Goal: Task Accomplishment & Management: Use online tool/utility

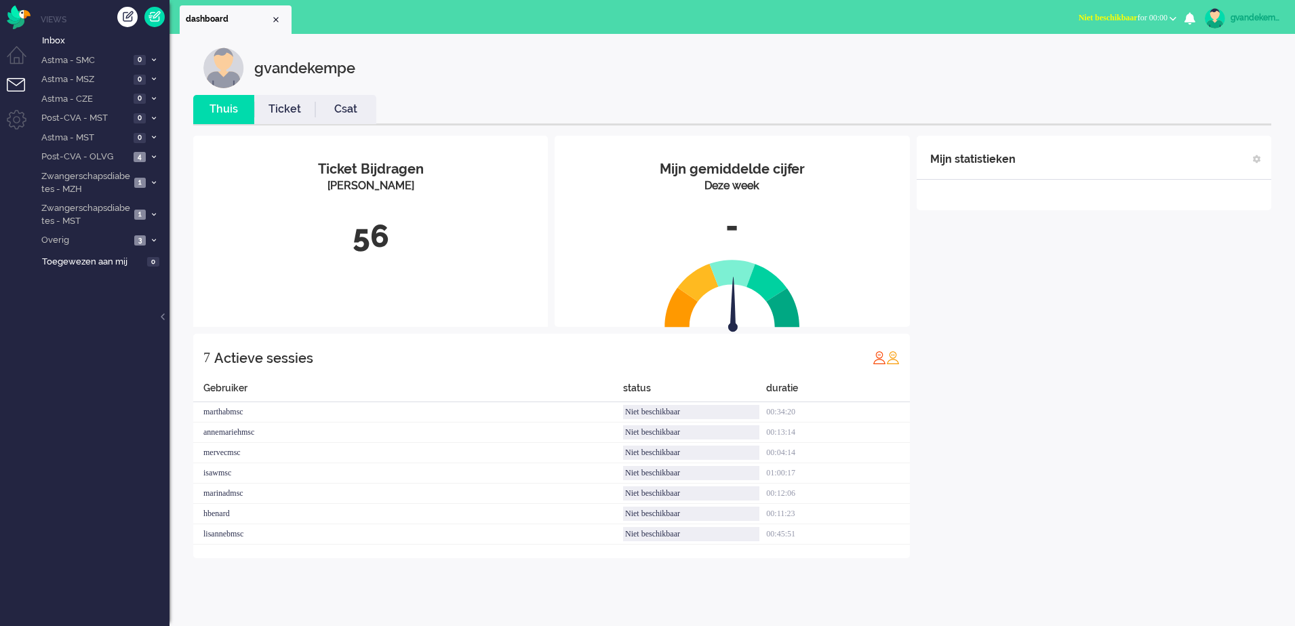
click at [1174, 19] on b "button" at bounding box center [1173, 18] width 7 height 5
click at [1082, 60] on label "Online" at bounding box center [1120, 61] width 107 height 12
click at [1001, 276] on div "Mijn statistieken + Statistieken toevoegen Bel tijd (gemiddelde dag) Wrapup tij…" at bounding box center [1094, 347] width 355 height 422
click at [153, 157] on icon at bounding box center [154, 157] width 4 height 5
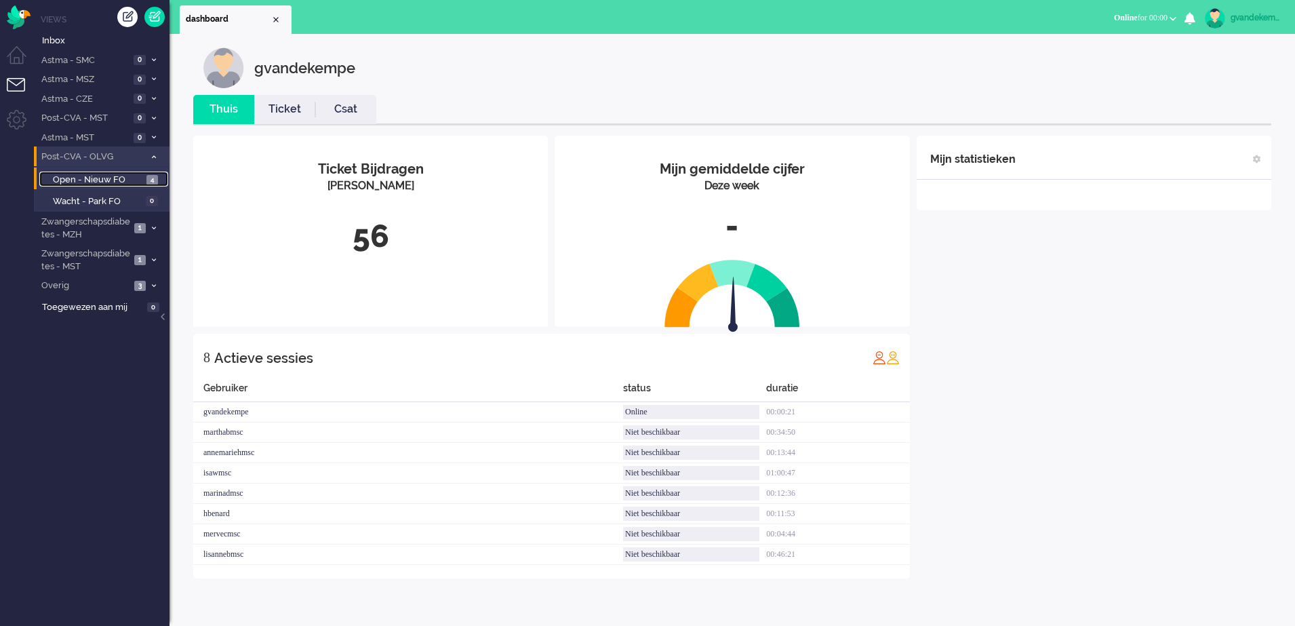
click at [136, 178] on span "Open - Nieuw FO" at bounding box center [98, 180] width 90 height 13
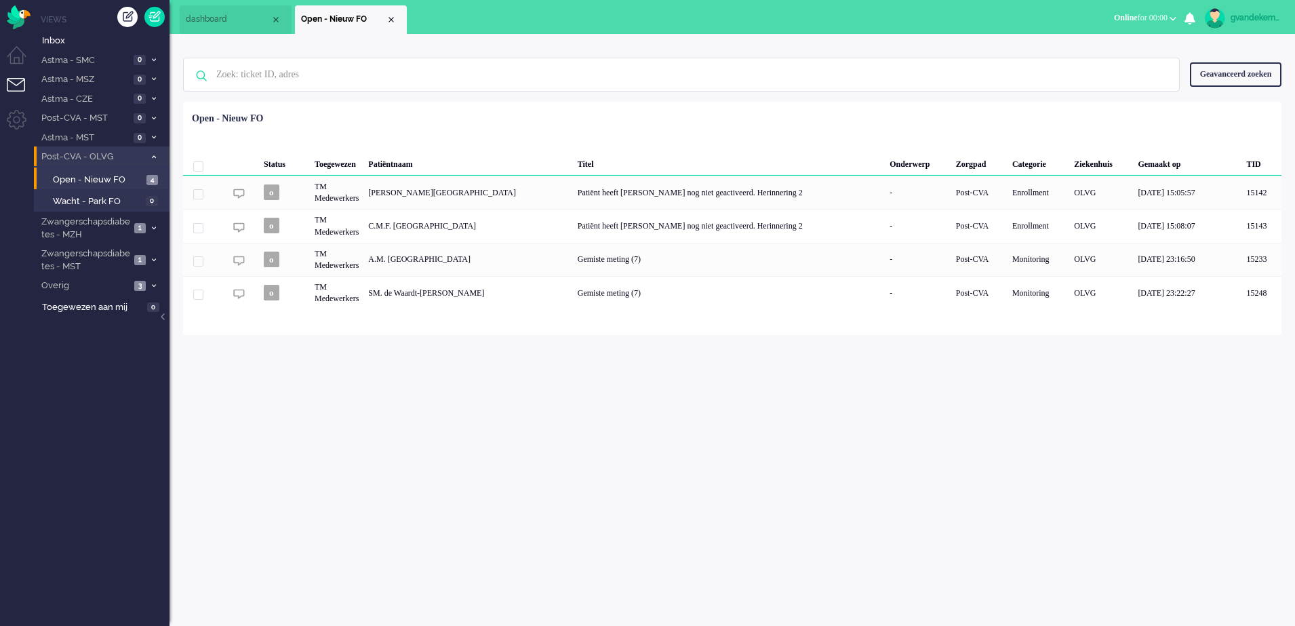
click at [148, 160] on span at bounding box center [153, 156] width 10 height 7
click at [153, 180] on icon at bounding box center [154, 182] width 4 height 5
click at [132, 211] on span "Open - Nieuw FO" at bounding box center [98, 211] width 91 height 13
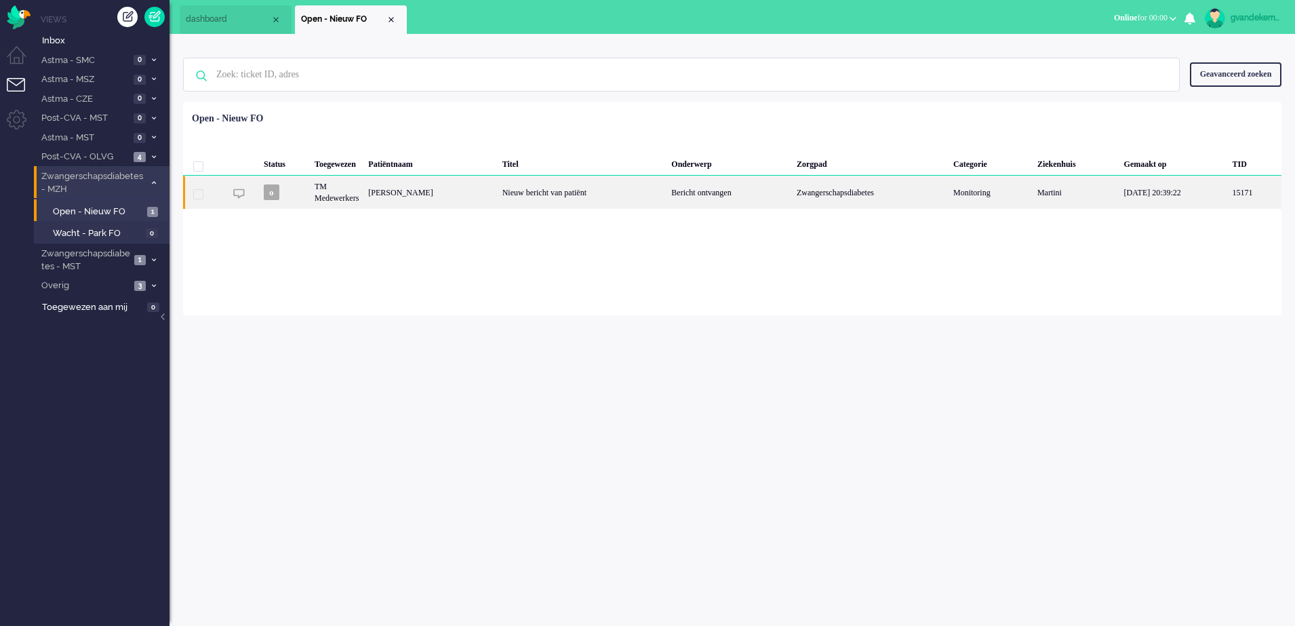
click at [762, 192] on div "Bericht ontvangen" at bounding box center [729, 192] width 125 height 33
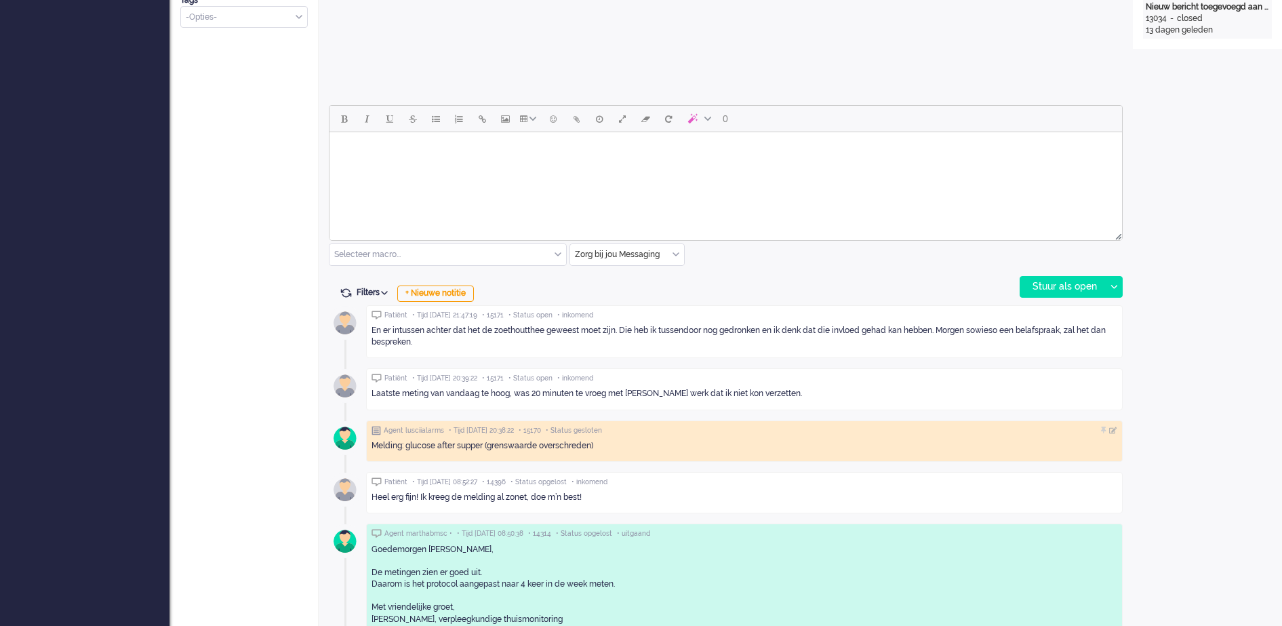
scroll to position [634, 0]
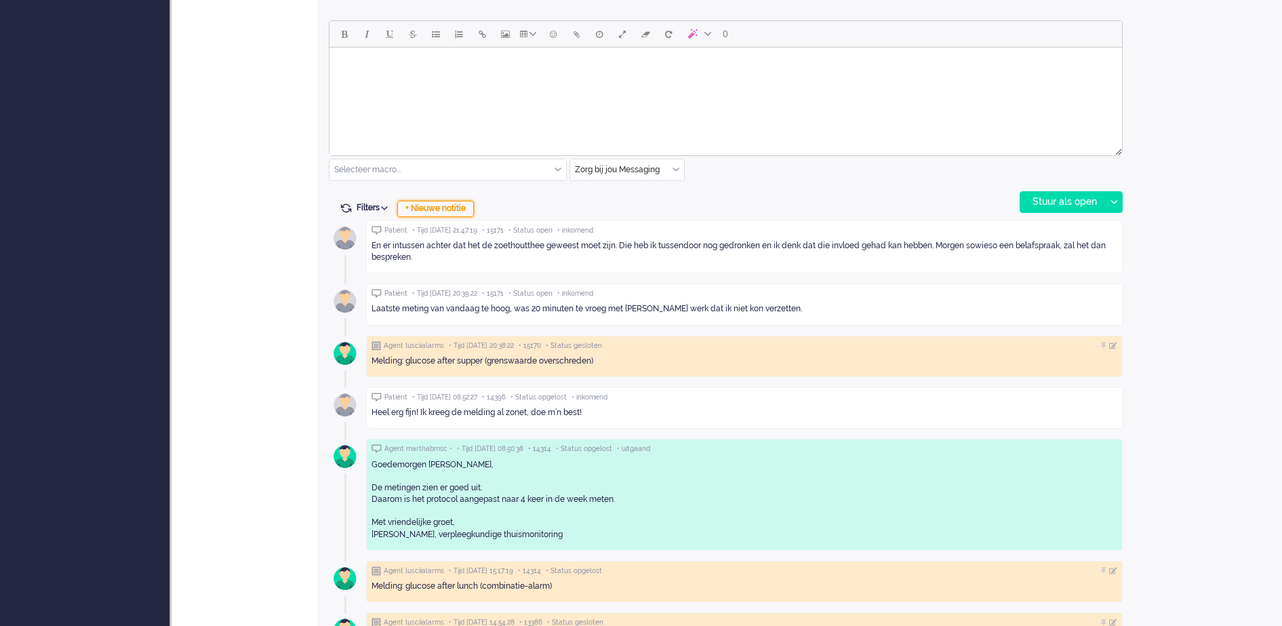
click at [441, 209] on div "+ Nieuwe notitie" at bounding box center [435, 209] width 77 height 16
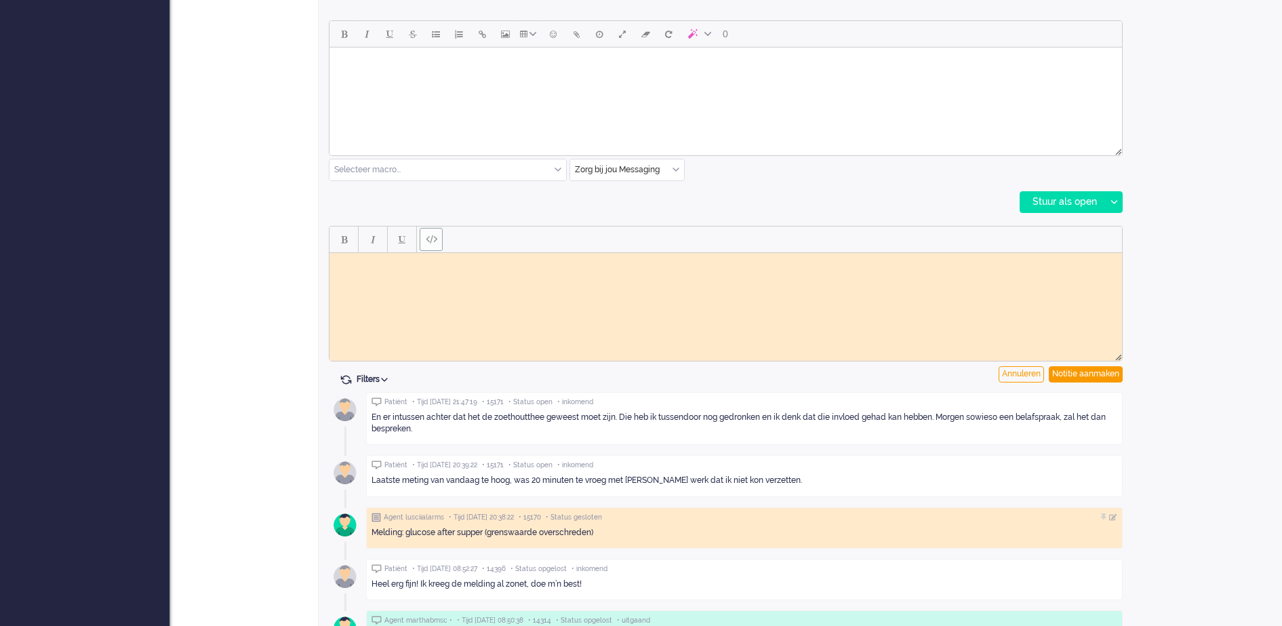
scroll to position [0, 0]
click at [450, 273] on html at bounding box center [726, 262] width 793 height 21
click at [1084, 372] on div "Notitie aanmaken" at bounding box center [1086, 374] width 74 height 16
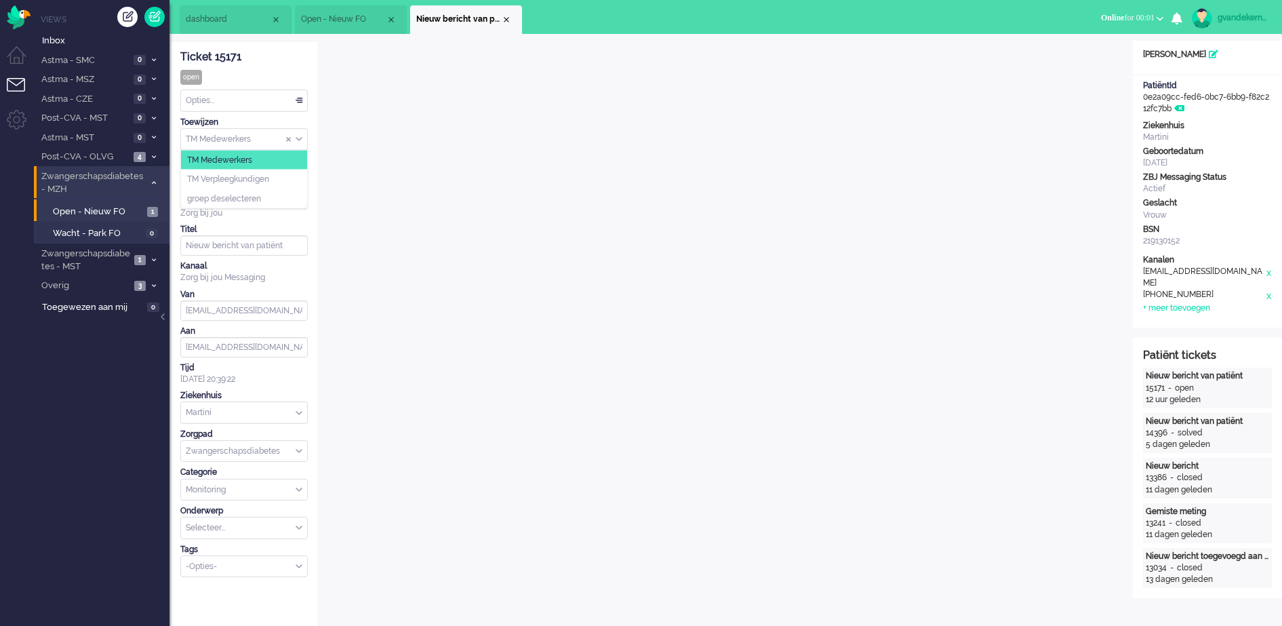
click at [300, 140] on div "TM Medewerkers" at bounding box center [244, 139] width 126 height 21
click at [269, 178] on span "TM Verpleegkundigen" at bounding box center [228, 180] width 82 height 12
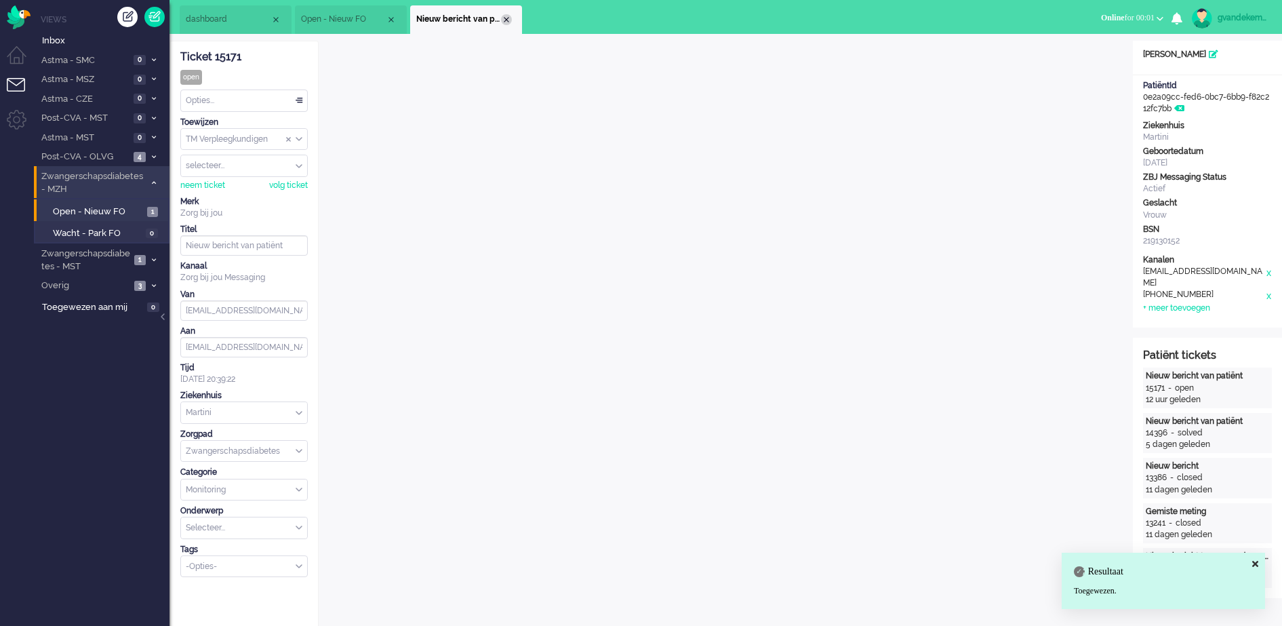
click at [510, 19] on div "Close tab" at bounding box center [506, 19] width 11 height 11
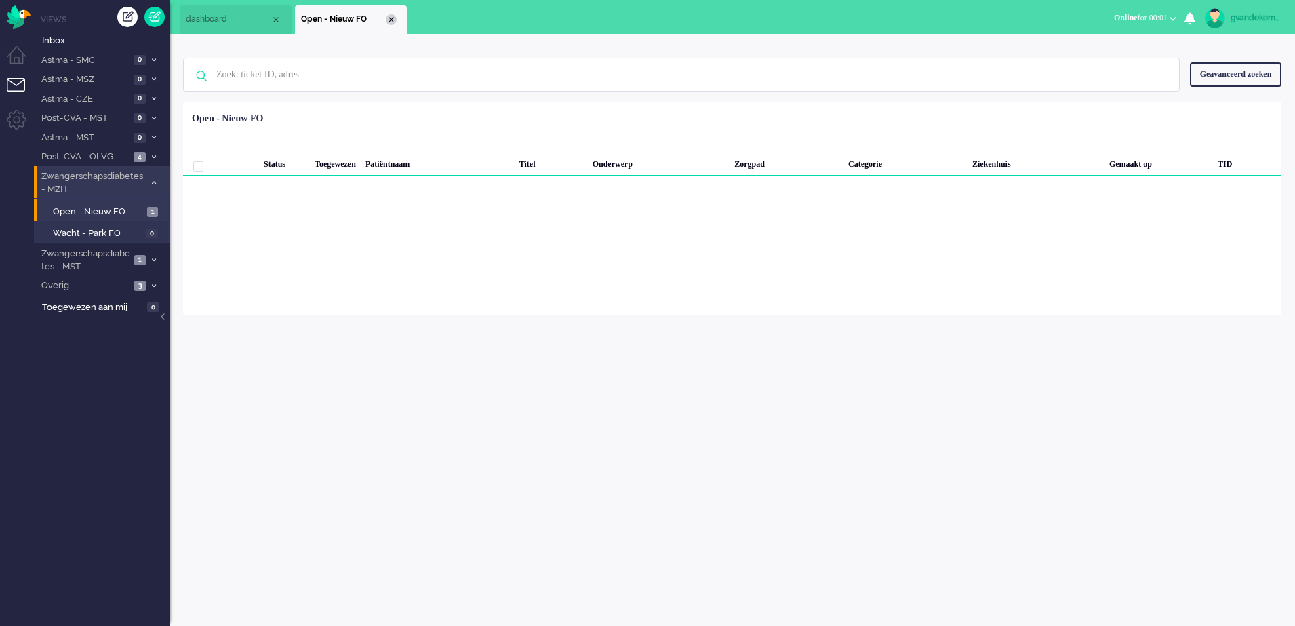
click at [390, 20] on div "Close tab" at bounding box center [391, 19] width 11 height 11
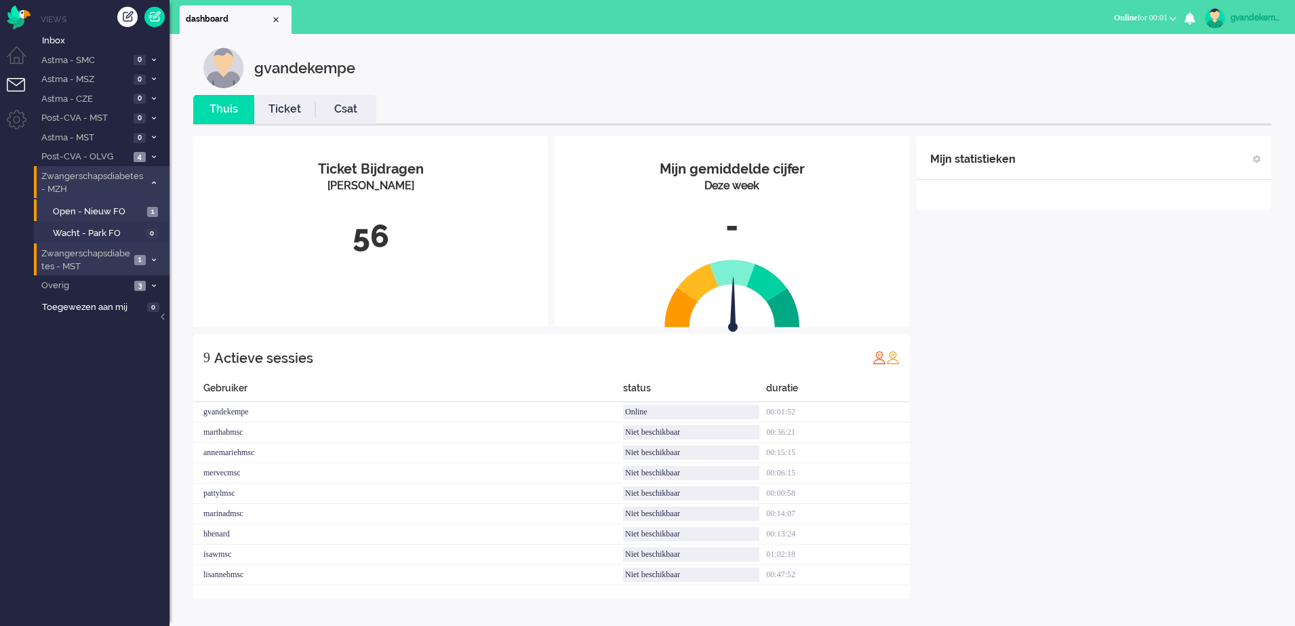
click at [155, 258] on icon at bounding box center [154, 260] width 4 height 5
click at [134, 287] on span "Open - Nieuw FO" at bounding box center [98, 289] width 91 height 13
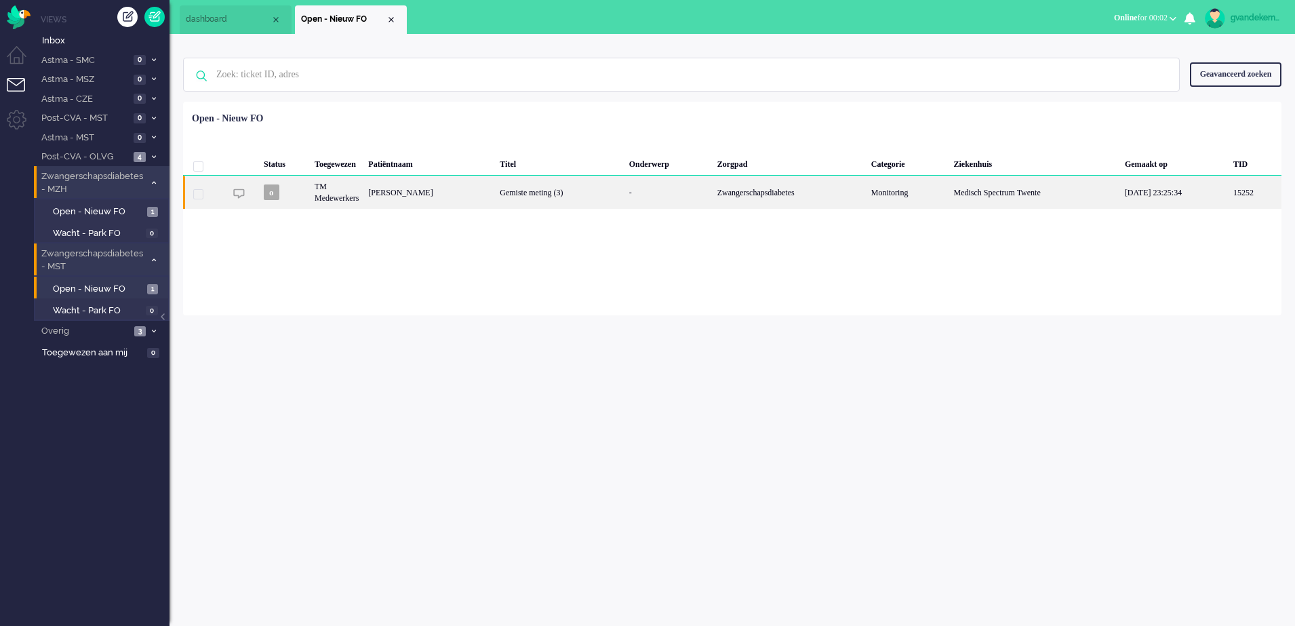
click at [865, 197] on div "Zwangerschapsdiabetes" at bounding box center [790, 192] width 154 height 33
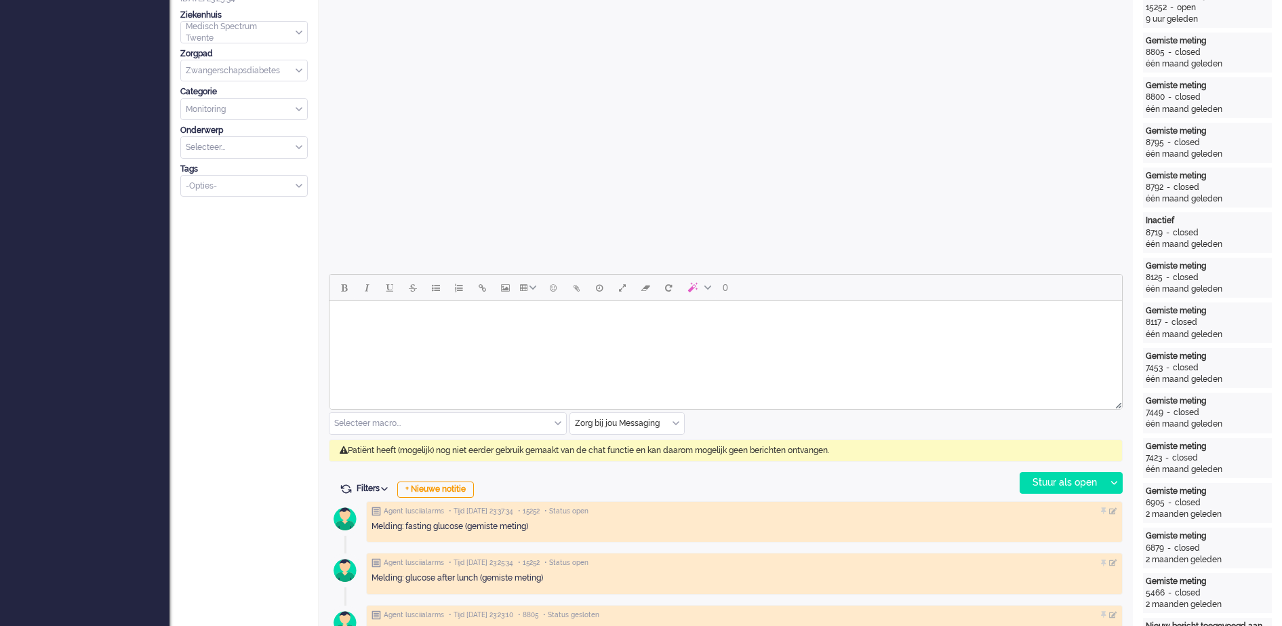
scroll to position [424, 0]
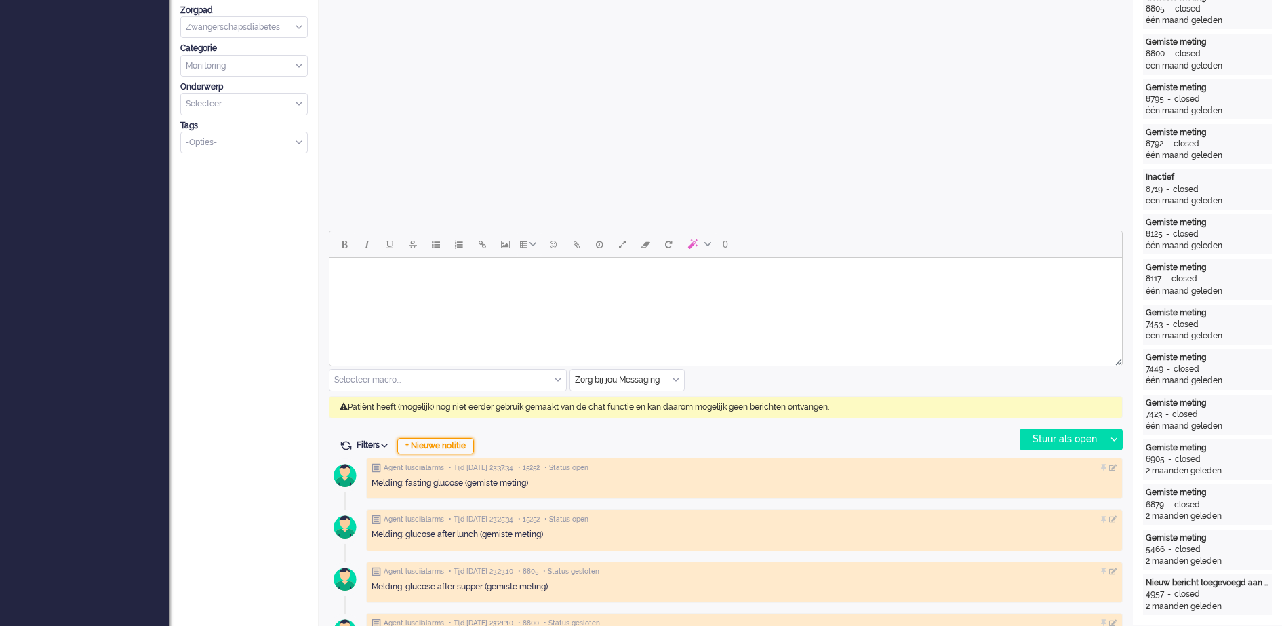
click at [452, 444] on div "+ Nieuwe notitie" at bounding box center [435, 446] width 77 height 16
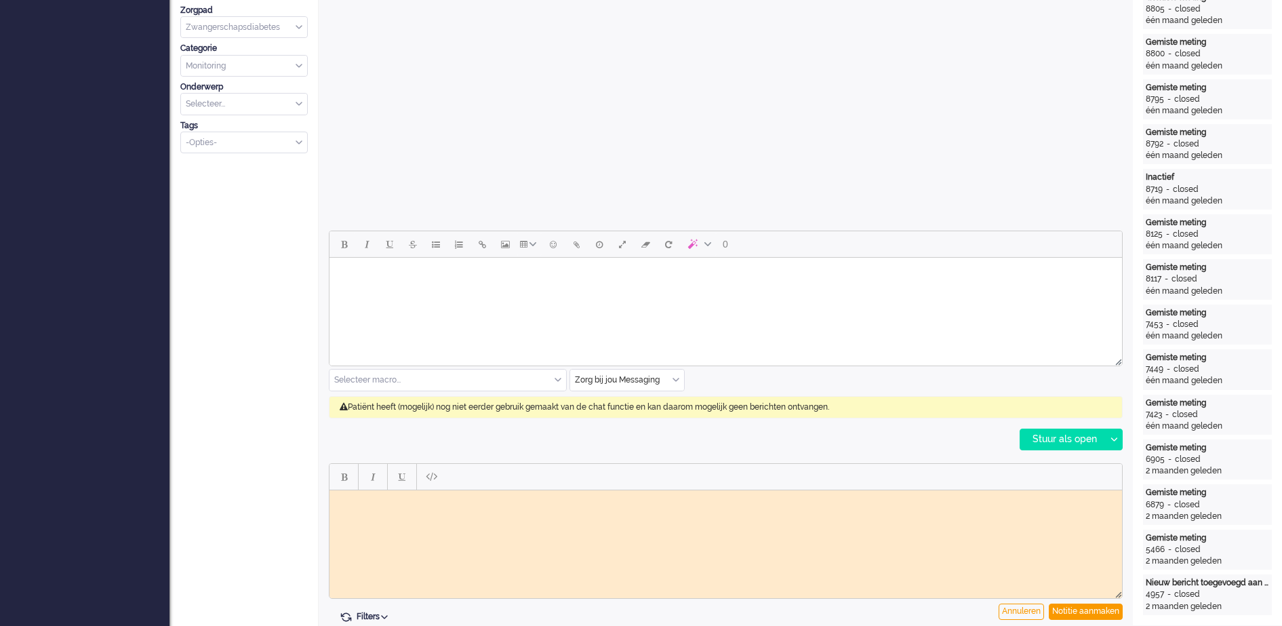
scroll to position [0, 0]
click at [1103, 611] on div "Notitie aanmaken" at bounding box center [1086, 611] width 74 height 16
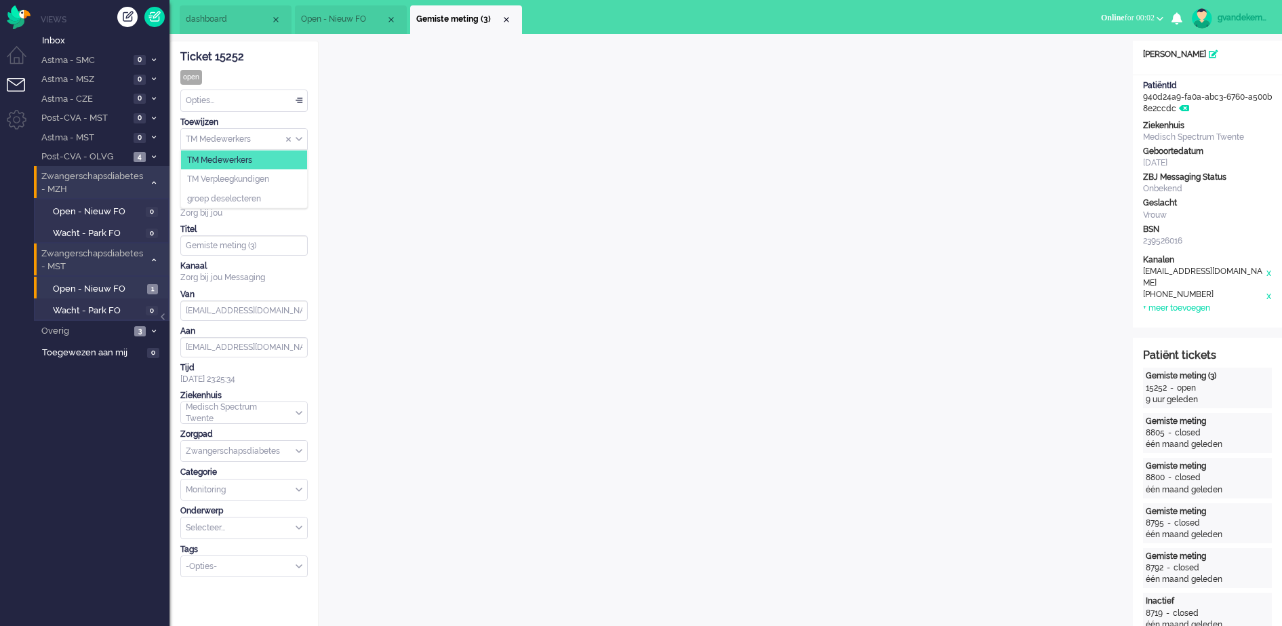
click at [298, 140] on div "TM Medewerkers" at bounding box center [244, 139] width 126 height 21
click at [278, 180] on li "TM Verpleegkundigen" at bounding box center [244, 180] width 126 height 20
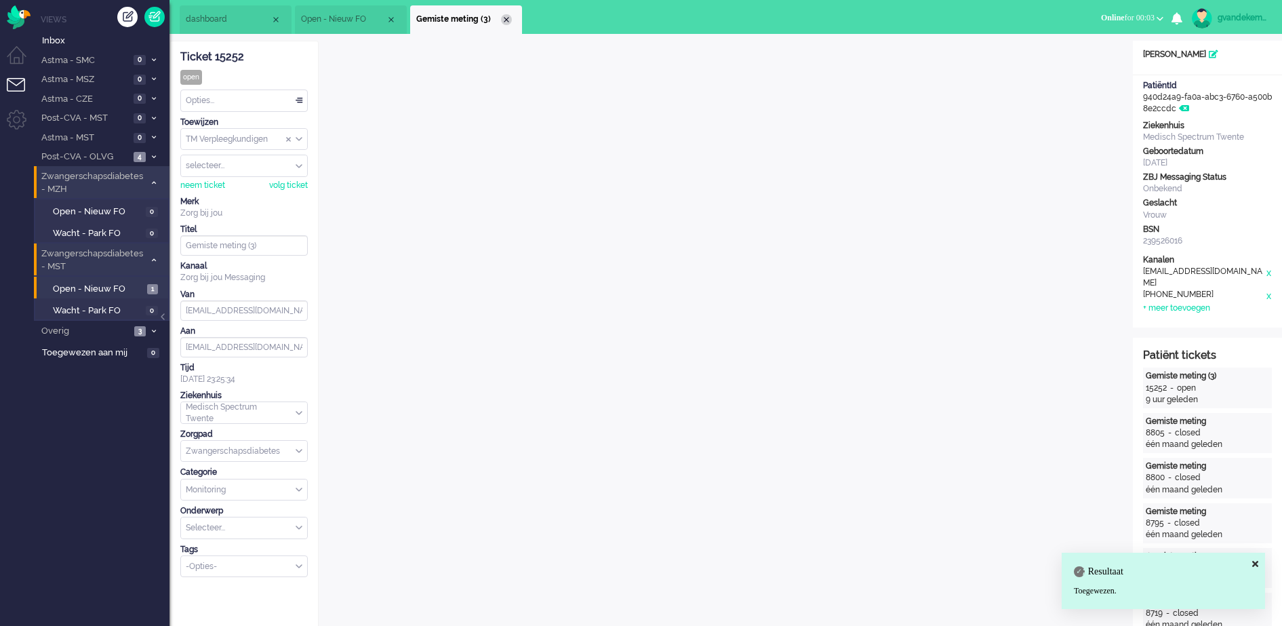
click at [508, 20] on div "Close tab" at bounding box center [506, 19] width 11 height 11
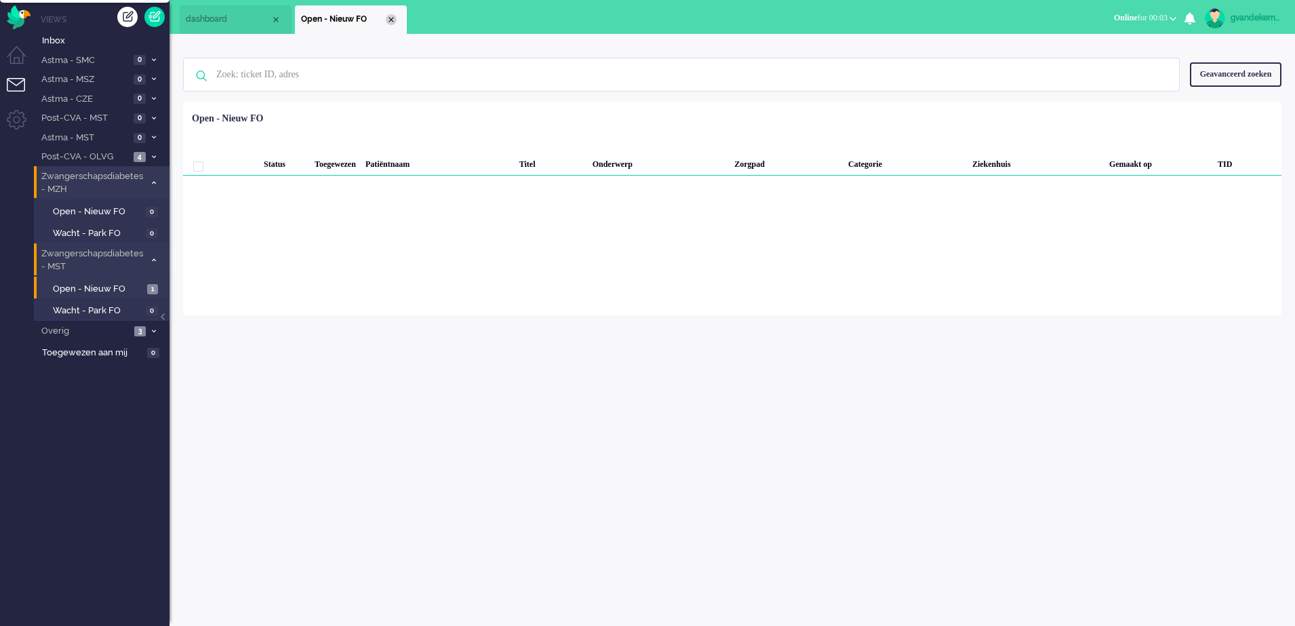
click at [387, 20] on div "Close tab" at bounding box center [391, 19] width 11 height 11
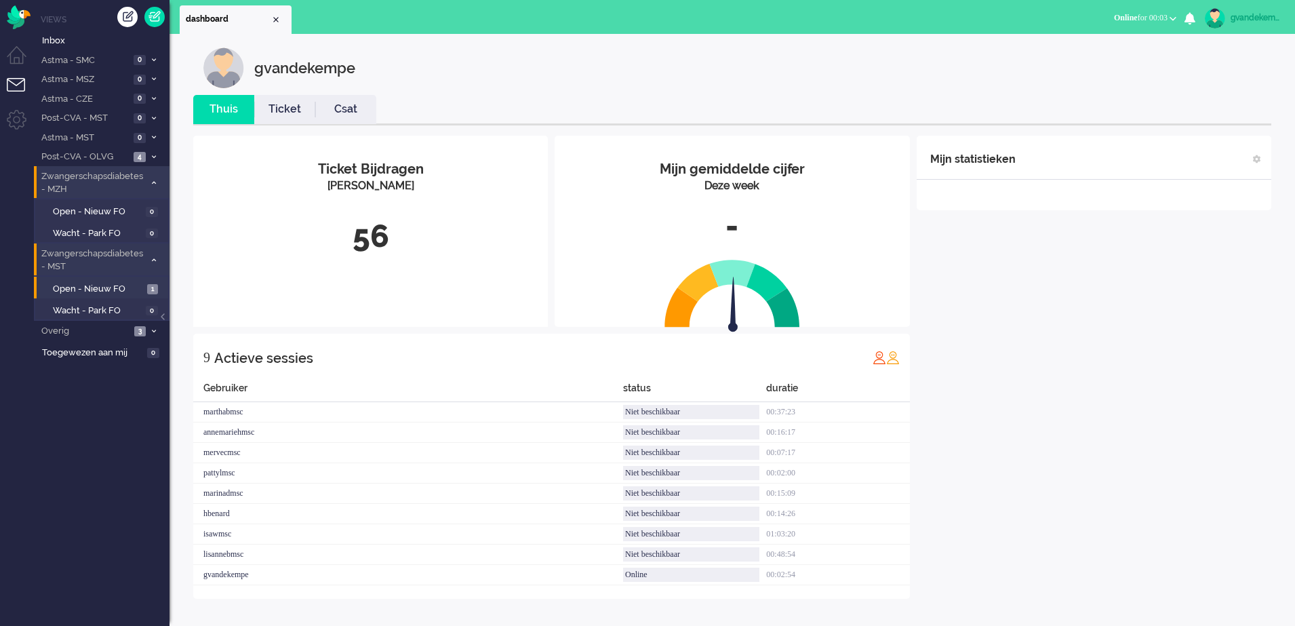
click at [153, 258] on icon at bounding box center [154, 260] width 4 height 5
click at [153, 184] on icon at bounding box center [154, 182] width 4 height 5
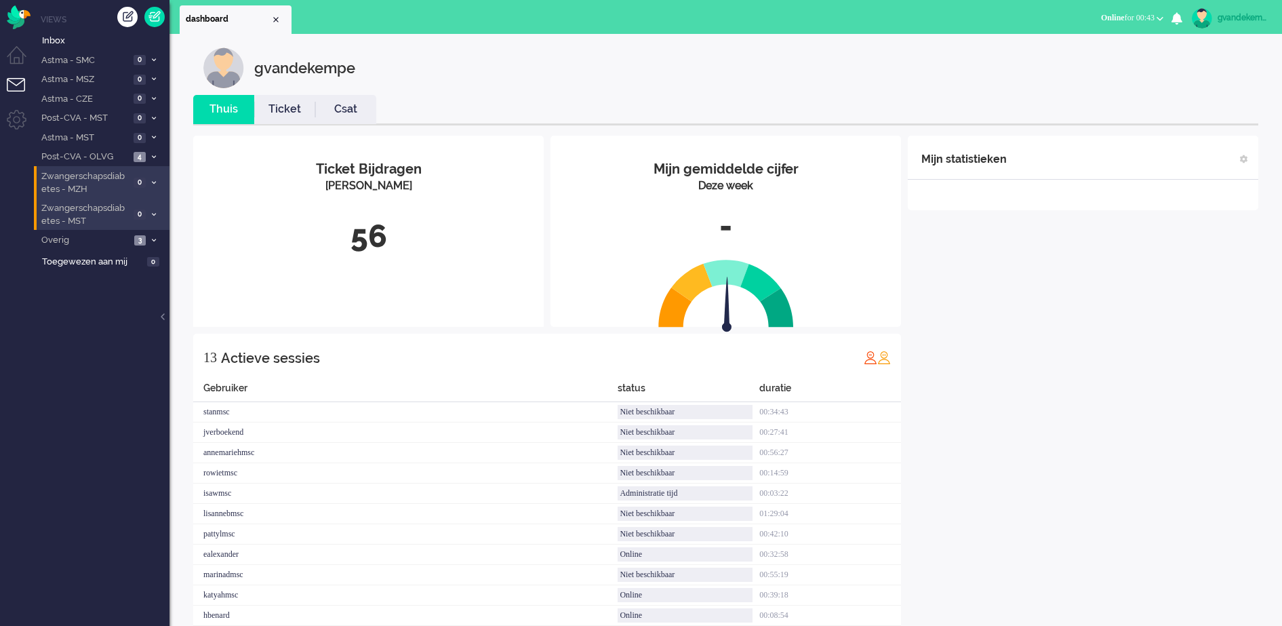
click at [1193, 432] on div "Mijn statistieken + Statistieken toevoegen Bel tijd (gemiddelde dag) Wrapup tij…" at bounding box center [1083, 408] width 351 height 544
